Goal: Check status: Check status

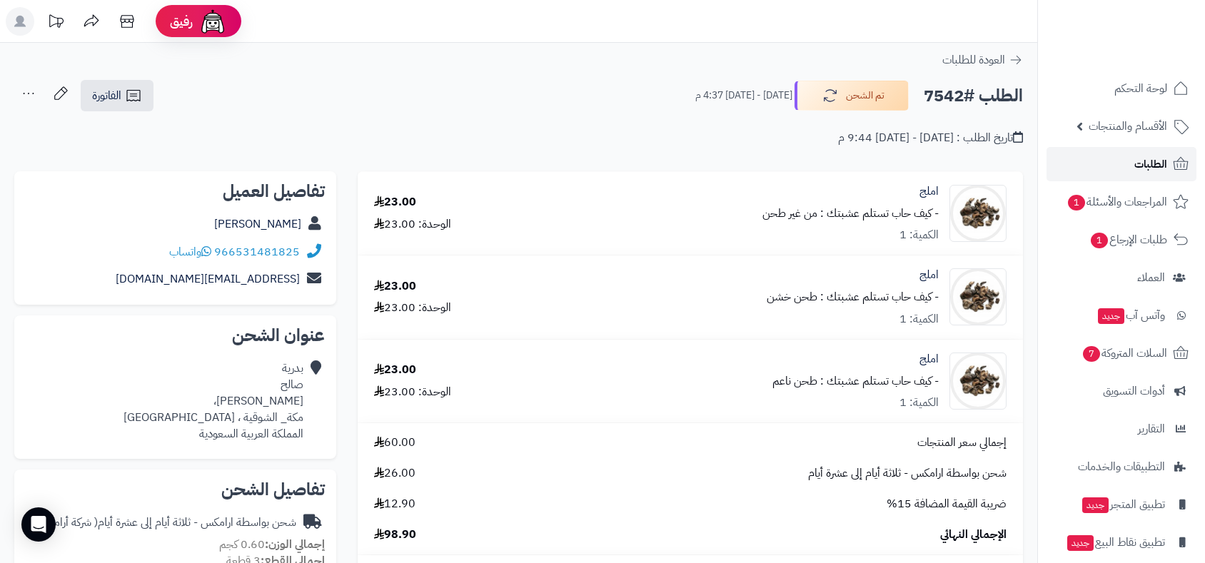
click at [1143, 165] on span "الطلبات" at bounding box center [1151, 164] width 33 height 20
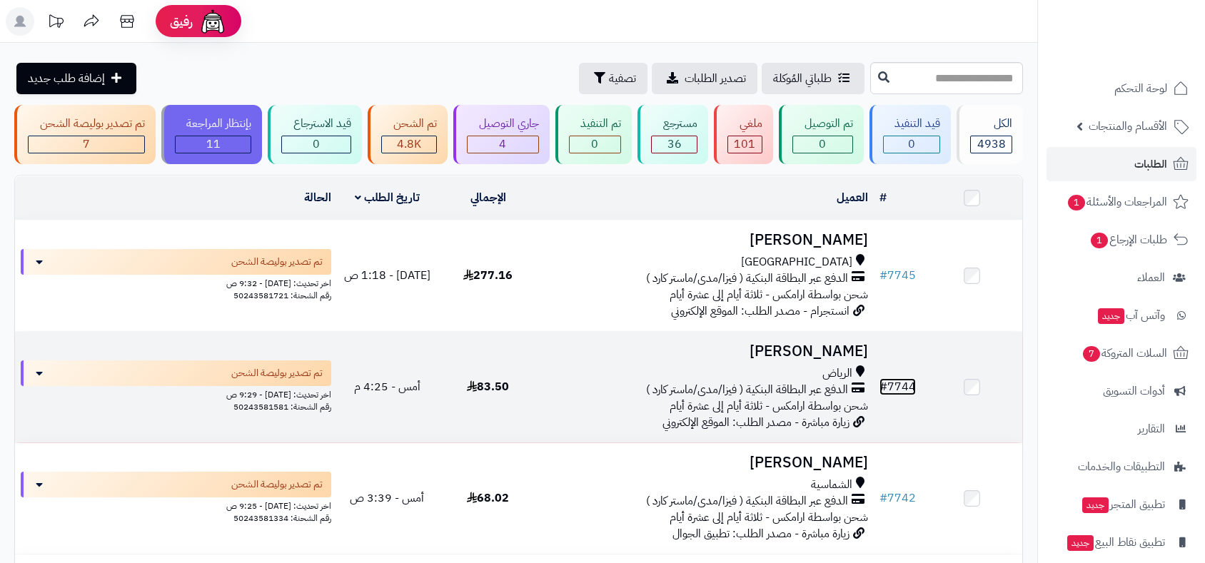
click at [902, 380] on link "# 7744" at bounding box center [898, 386] width 36 height 17
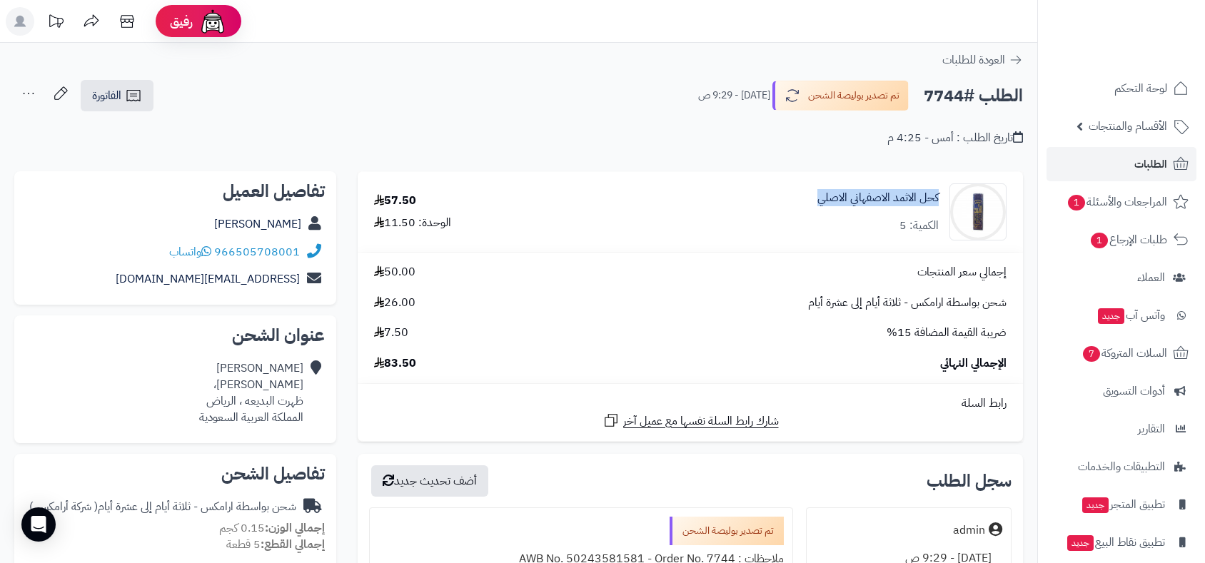
drag, startPoint x: 816, startPoint y: 196, endPoint x: 943, endPoint y: 196, distance: 126.4
click at [943, 196] on div "كحل الاثمد الاصفهاني الاصلي الكمية: 5" at bounding box center [800, 212] width 433 height 57
copy link "كحل الاثمد الاصفهاني الاصلي"
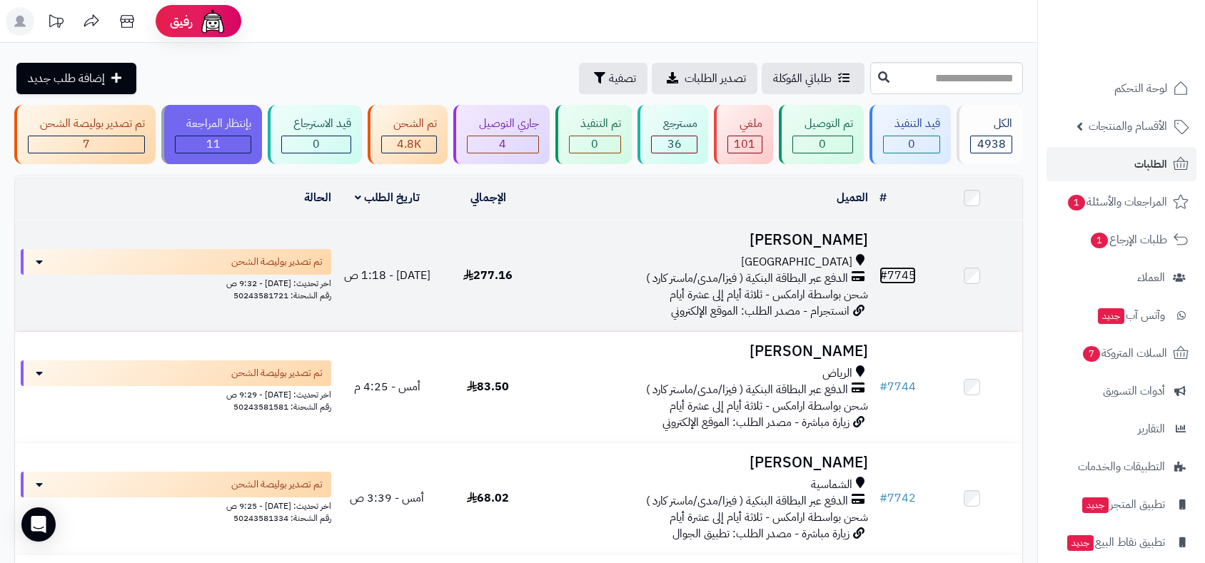
click at [904, 273] on link "# 7745" at bounding box center [898, 275] width 36 height 17
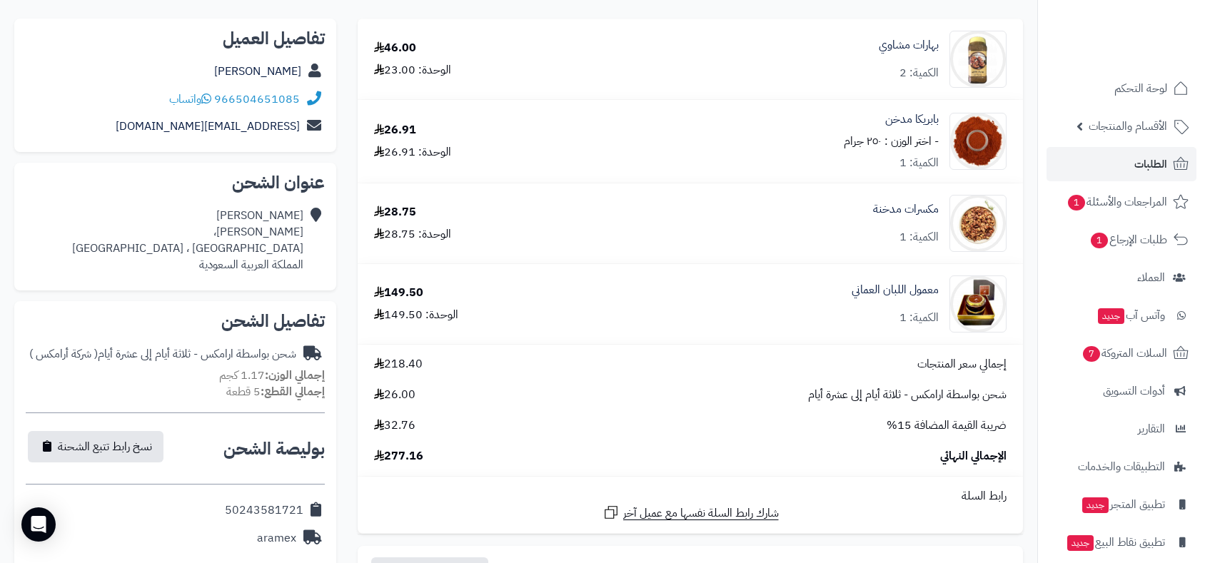
scroll to position [159, 0]
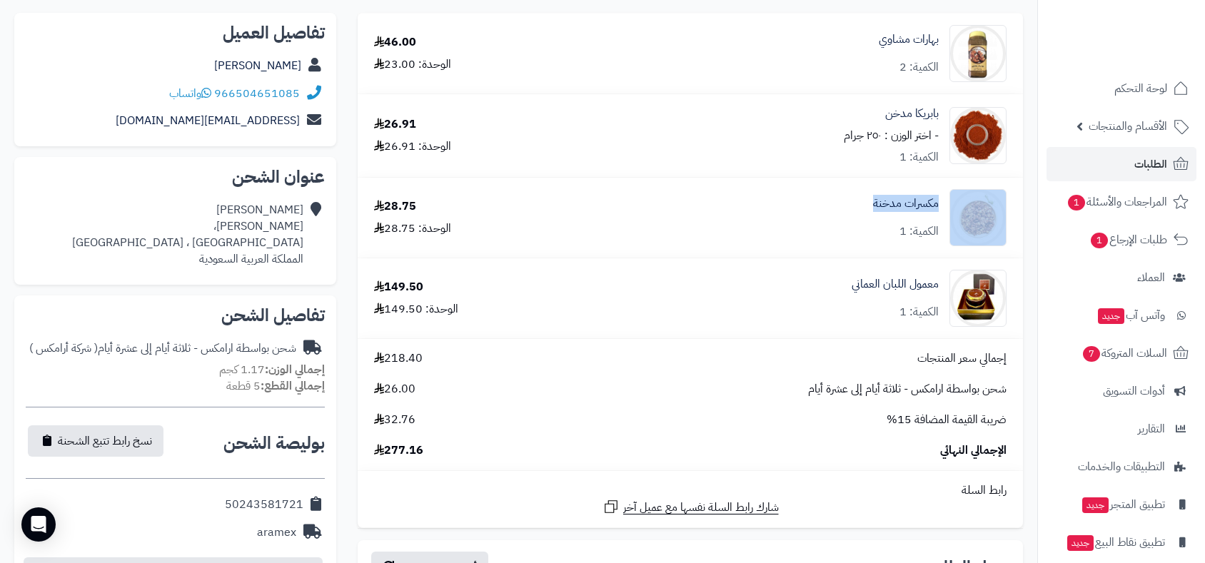
drag, startPoint x: 851, startPoint y: 213, endPoint x: 945, endPoint y: 205, distance: 93.9
click at [945, 205] on div "مكسرات مدخنة الكمية: 1" at bounding box center [815, 217] width 405 height 57
copy div "مكسرات مدخنة"
